Goal: Browse casually

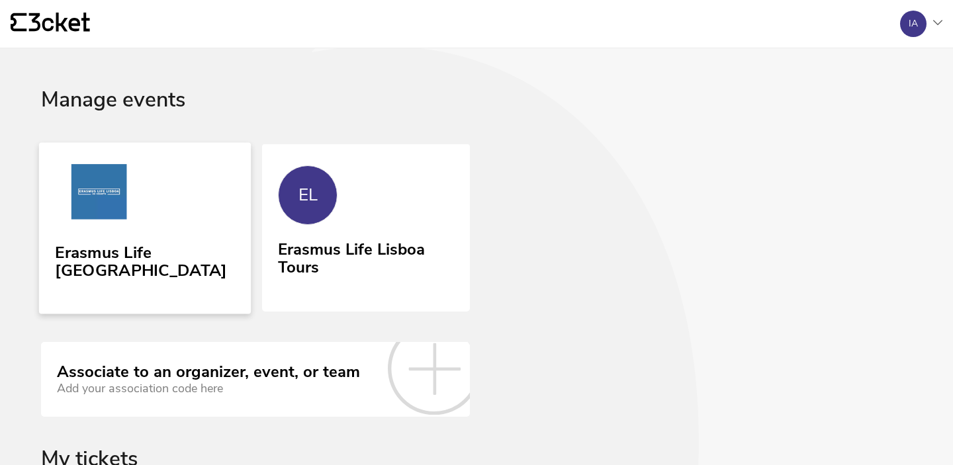
click at [212, 220] on link "Erasmus Life [GEOGRAPHIC_DATA]" at bounding box center [145, 227] width 212 height 171
click at [292, 243] on div "Erasmus Life Lisboa Tours" at bounding box center [365, 257] width 179 height 42
click at [189, 214] on link "Erasmus Life [GEOGRAPHIC_DATA]" at bounding box center [145, 227] width 212 height 171
click at [288, 210] on div "EL" at bounding box center [308, 195] width 60 height 60
